Goal: Check status: Check status

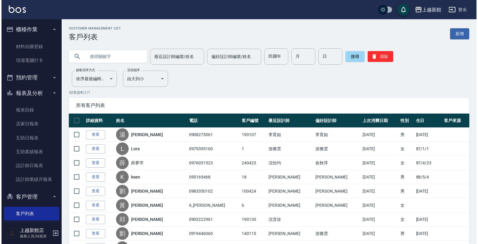
scroll to position [23, 0]
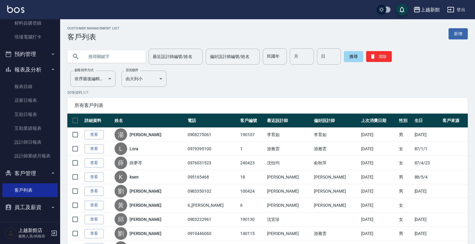
drag, startPoint x: 109, startPoint y: 54, endPoint x: 113, endPoint y: 59, distance: 6.0
click at [109, 55] on input "text" at bounding box center [112, 56] width 57 height 16
type input "0930170363"
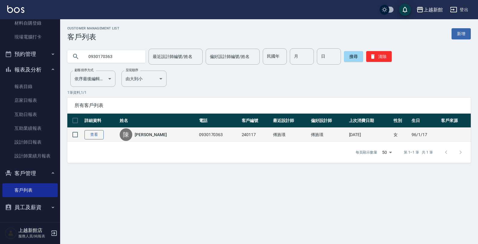
click at [87, 134] on link "查看" at bounding box center [94, 134] width 19 height 9
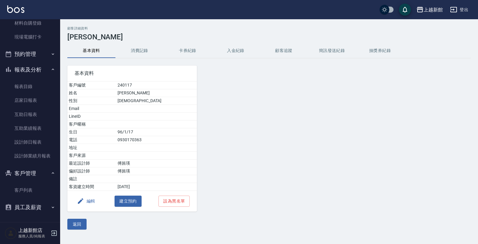
click at [144, 51] on button "消費記錄" at bounding box center [139, 51] width 48 height 14
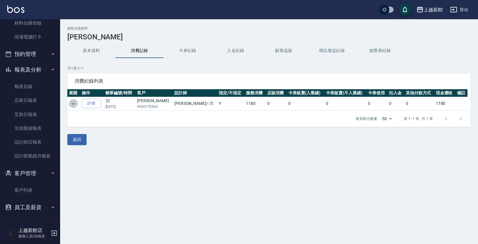
click at [75, 103] on icon "expand row" at bounding box center [73, 103] width 7 height 7
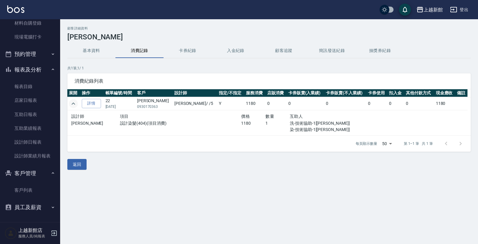
click at [90, 55] on button "基本資料" at bounding box center [91, 51] width 48 height 14
